Goal: Navigation & Orientation: Find specific page/section

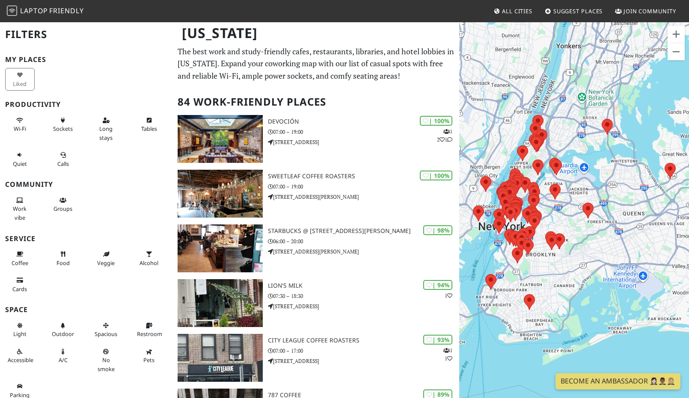
click at [489, 159] on div at bounding box center [574, 220] width 230 height 398
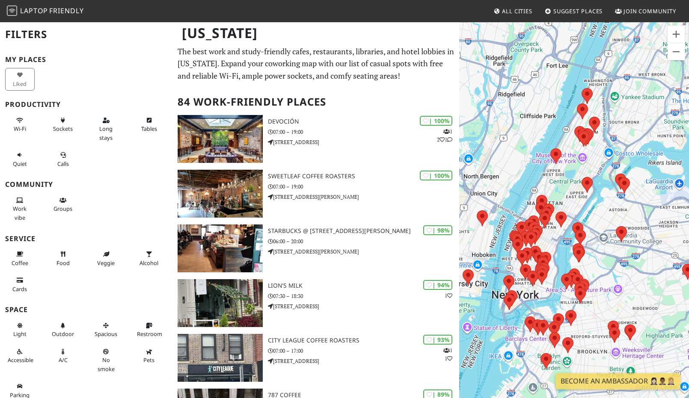
click at [514, 187] on div at bounding box center [574, 220] width 230 height 398
click at [518, 202] on div at bounding box center [574, 220] width 230 height 398
click at [519, 202] on div at bounding box center [574, 220] width 230 height 398
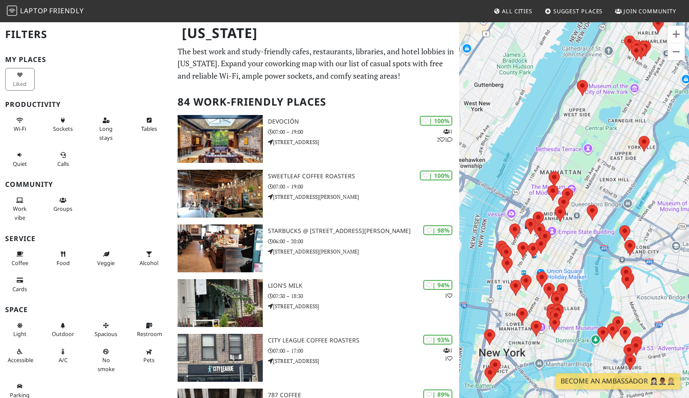
drag, startPoint x: 536, startPoint y: 221, endPoint x: 525, endPoint y: 182, distance: 40.4
click at [525, 182] on div at bounding box center [574, 220] width 230 height 398
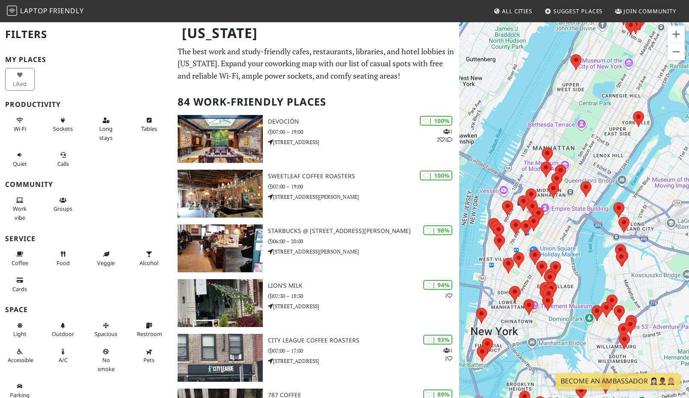
click at [538, 178] on div at bounding box center [574, 220] width 230 height 398
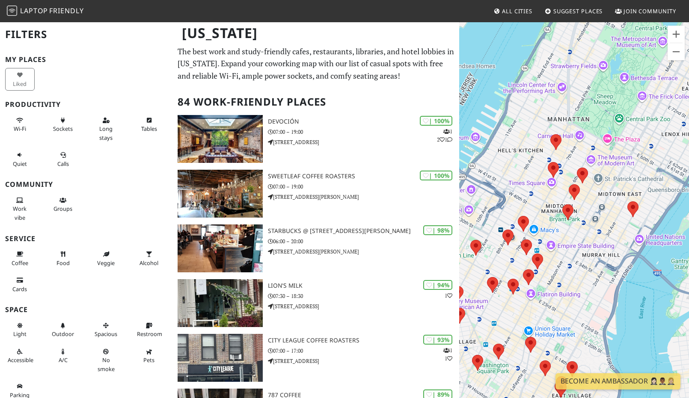
click at [544, 190] on div at bounding box center [574, 220] width 230 height 398
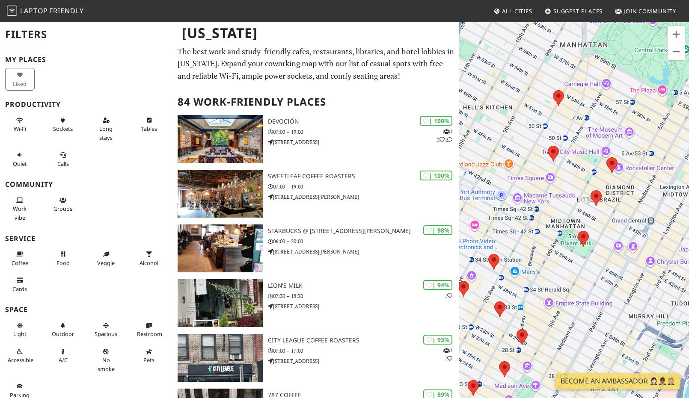
drag, startPoint x: 570, startPoint y: 196, endPoint x: 558, endPoint y: 190, distance: 12.3
click at [558, 190] on div at bounding box center [574, 220] width 230 height 398
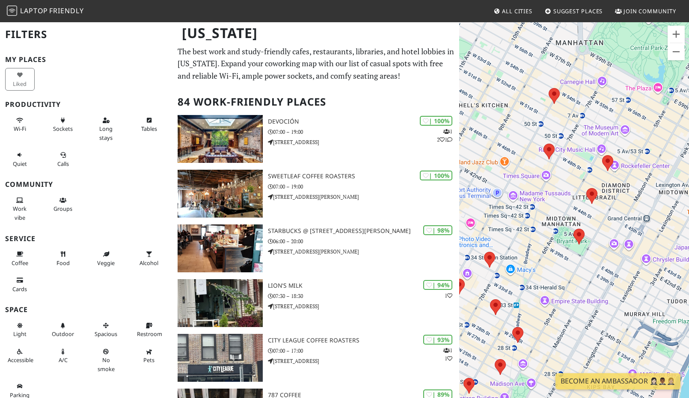
click at [557, 203] on div at bounding box center [574, 220] width 230 height 398
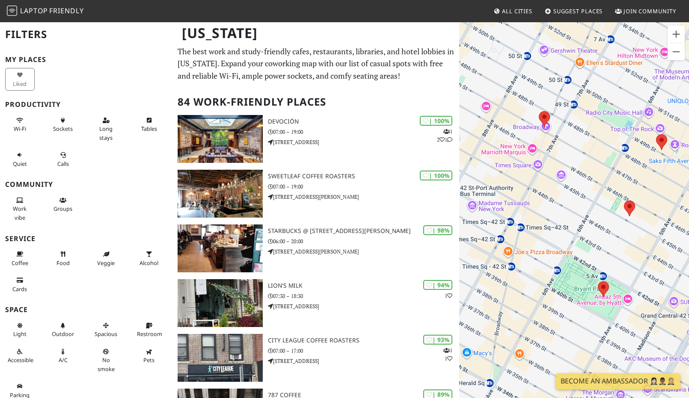
click at [548, 197] on div at bounding box center [574, 220] width 230 height 398
